Goal: Task Accomplishment & Management: Use online tool/utility

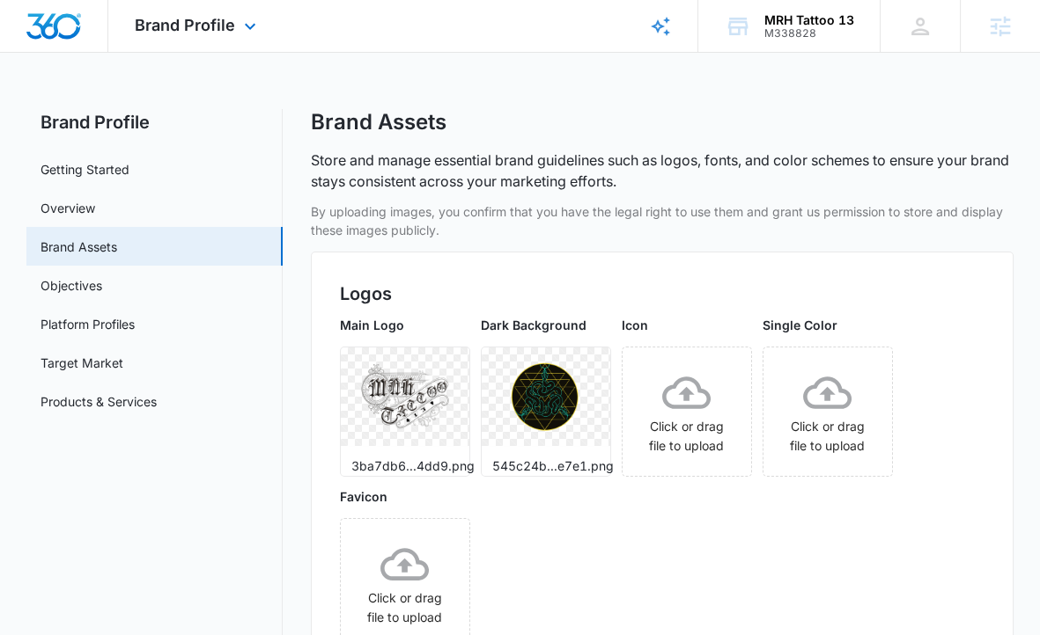
click at [253, 38] on div "Brand Profile Apps Reputation Websites Forms CRM Email Social Shop Content Ads …" at bounding box center [197, 26] width 179 height 52
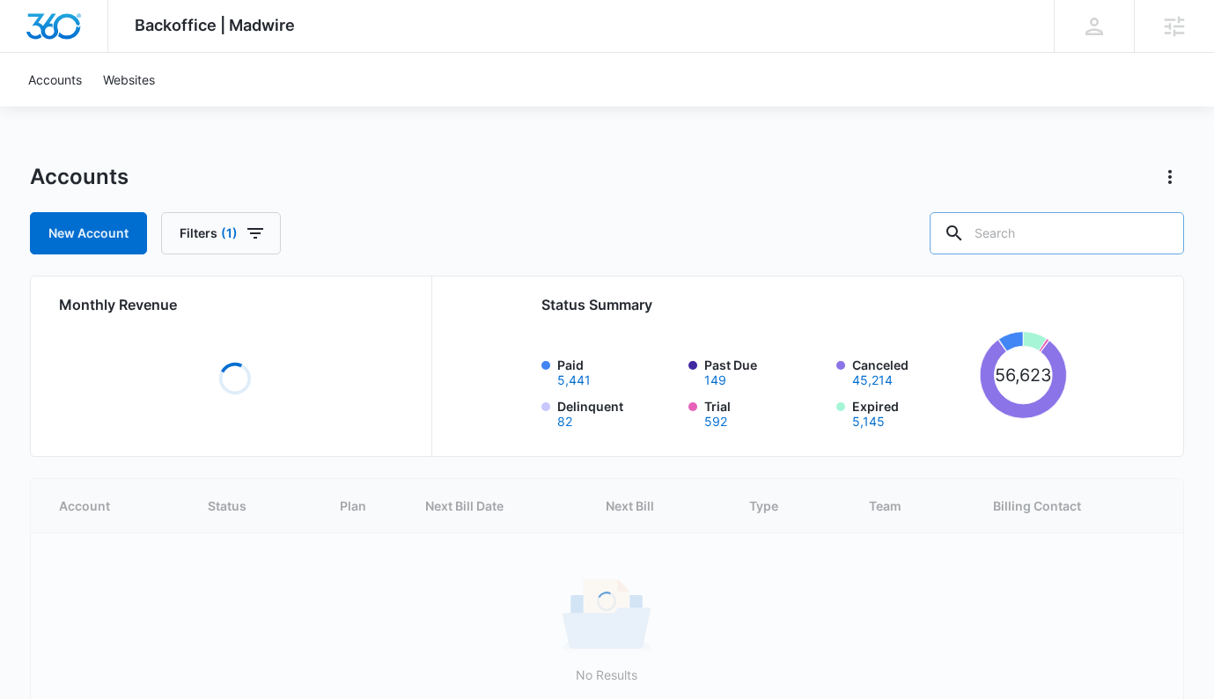
click at [1027, 230] on input "text" at bounding box center [1056, 233] width 254 height 42
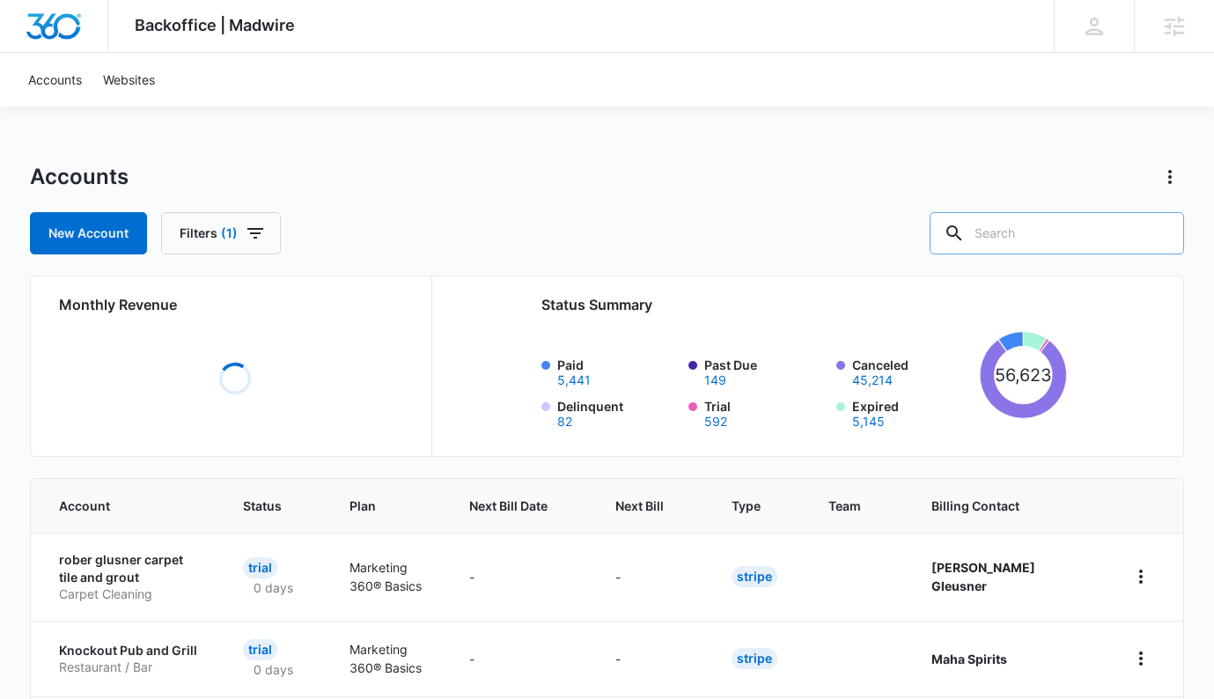
paste input "M338828"
type input "M338828"
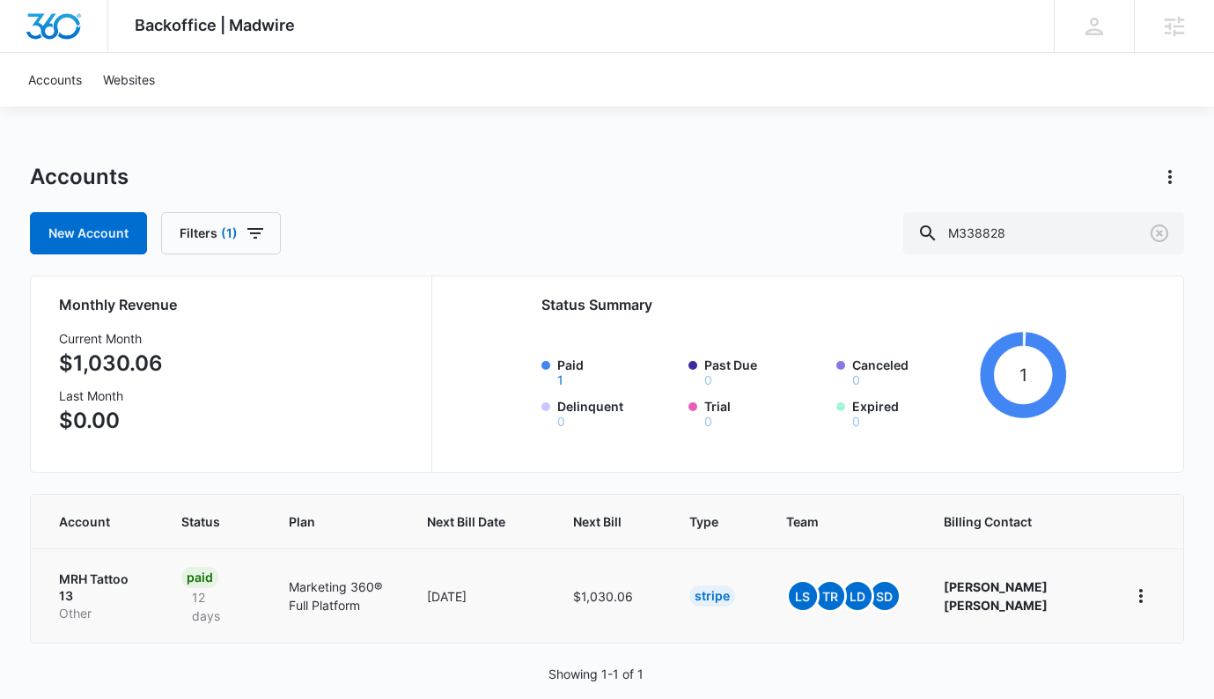
click at [84, 591] on p "MRH Tattoo 13" at bounding box center [99, 587] width 80 height 34
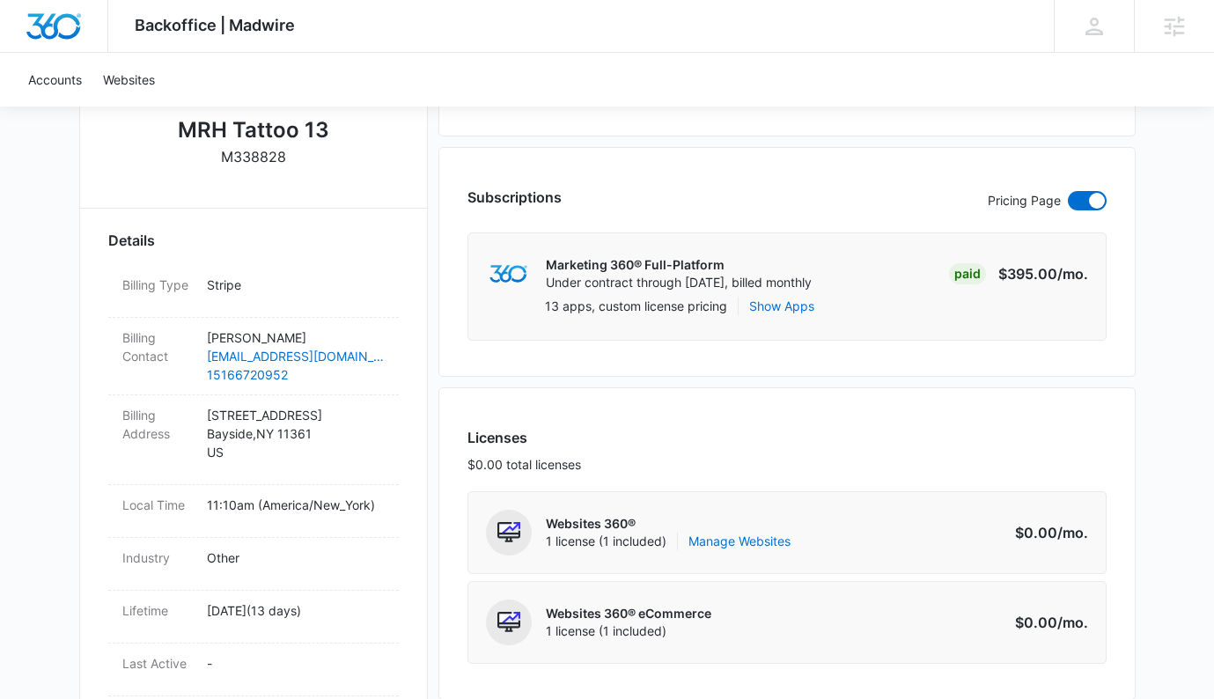
scroll to position [504, 0]
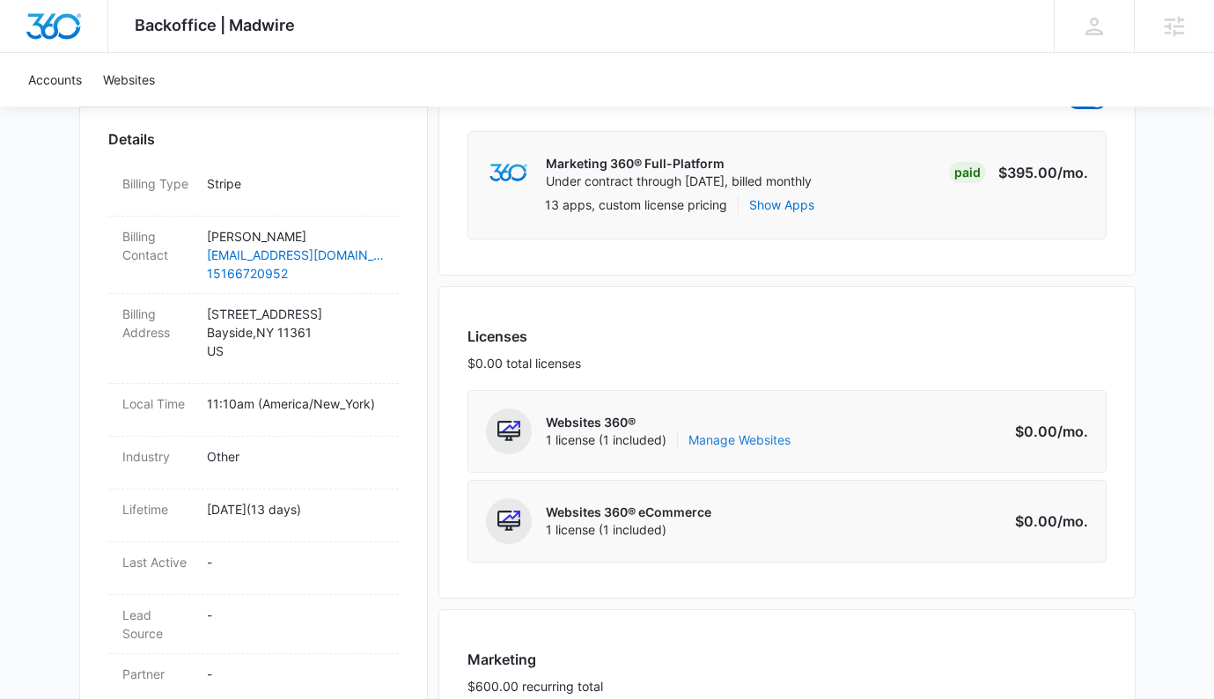
click at [716, 441] on link "Manage Websites" at bounding box center [739, 440] width 102 height 18
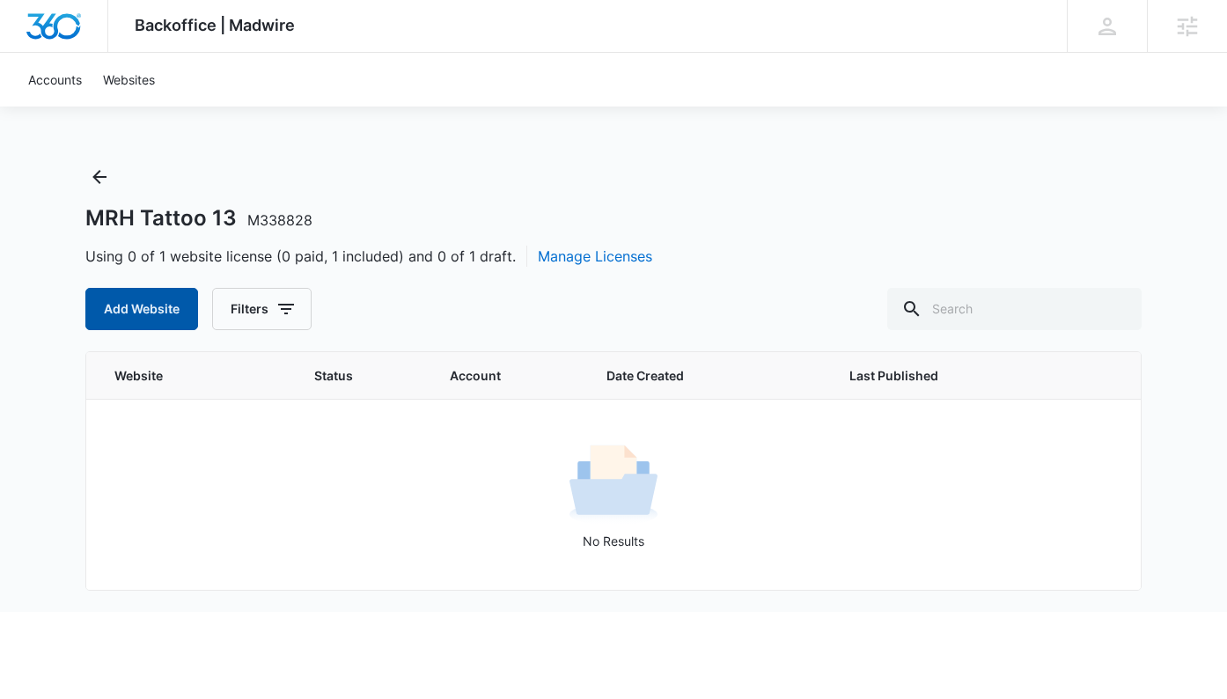
click at [103, 298] on button "Add Website" at bounding box center [141, 309] width 113 height 42
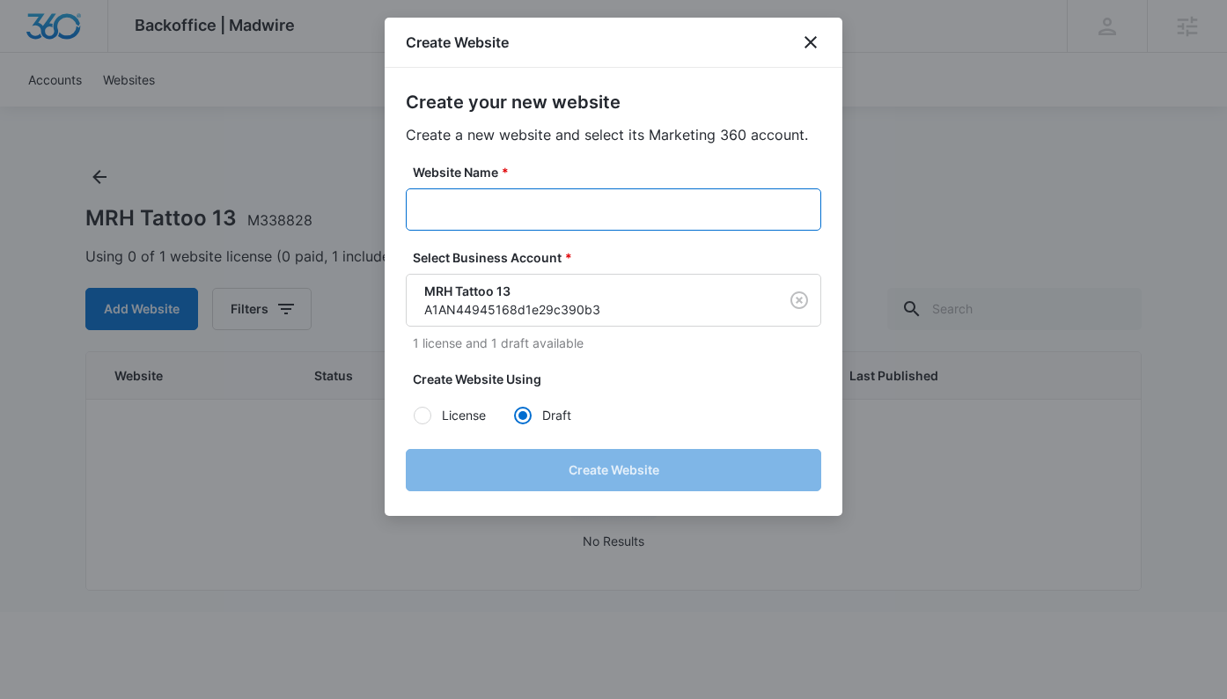
click at [454, 222] on input "Website Name *" at bounding box center [613, 209] width 415 height 42
paste input "M338828 - MRH Tattoo 13"
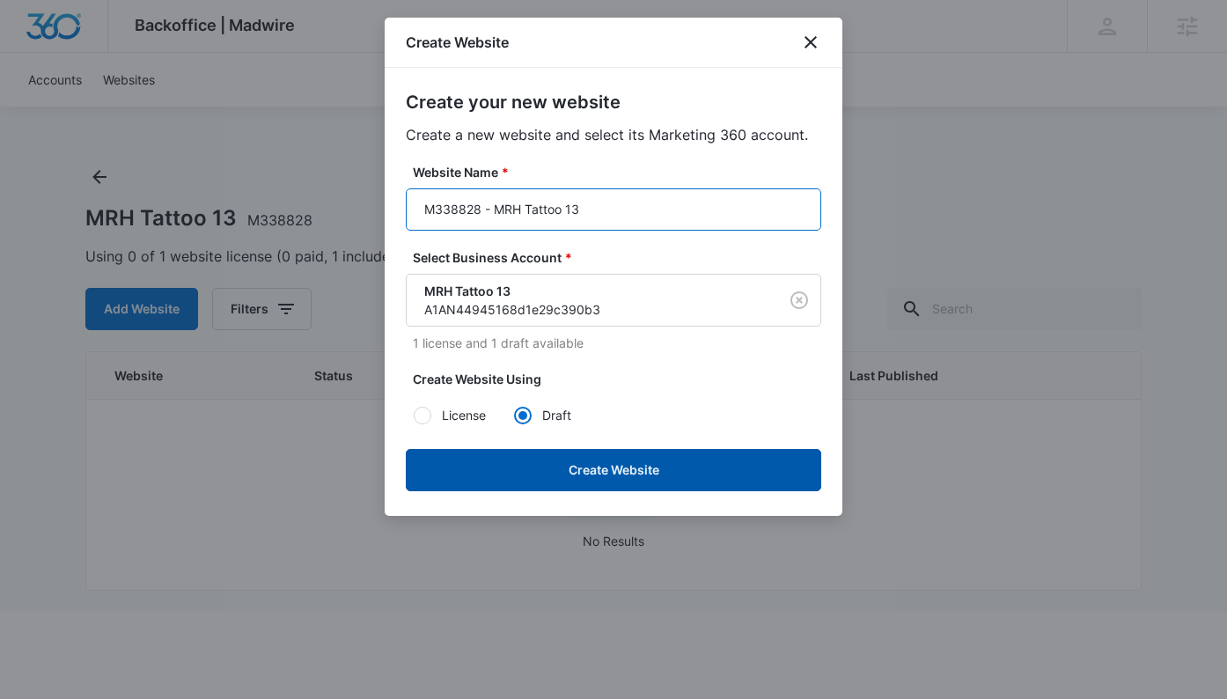
type input "M338828 - MRH Tattoo 13"
click at [529, 454] on button "Create Website" at bounding box center [613, 470] width 415 height 42
